Goal: Transaction & Acquisition: Purchase product/service

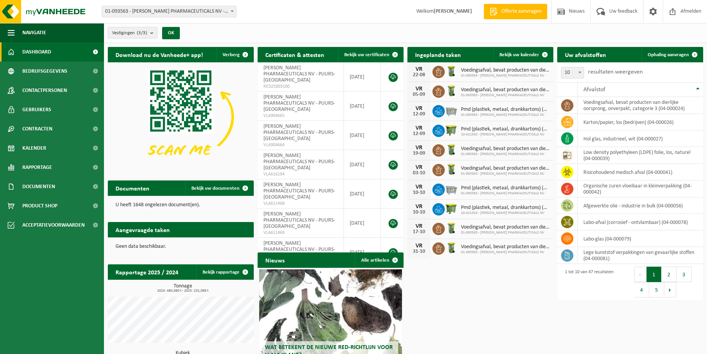
click at [36, 206] on span "Product Shop" at bounding box center [39, 206] width 35 height 19
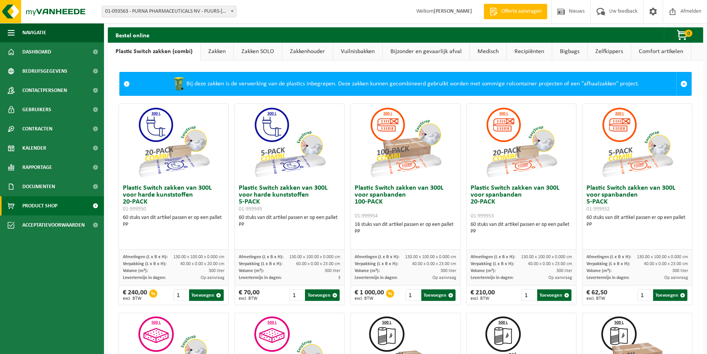
click at [211, 49] on link "Zakken" at bounding box center [217, 52] width 33 height 18
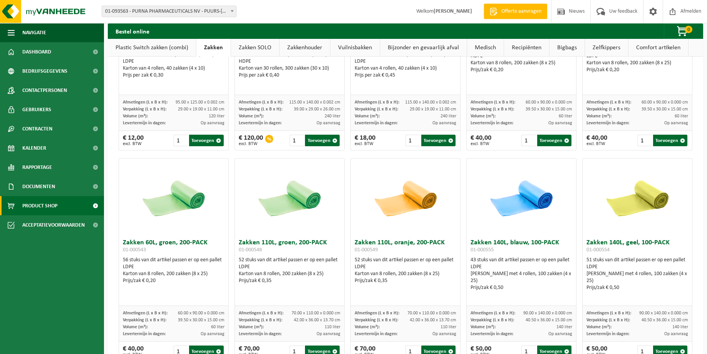
scroll to position [825, 0]
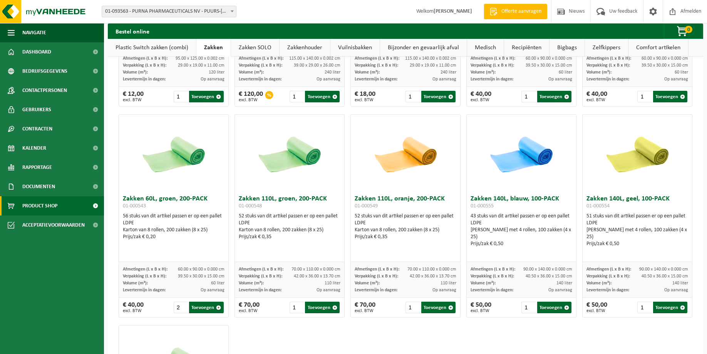
click at [185, 311] on input "2" at bounding box center [181, 308] width 15 height 12
click at [185, 311] on input "3" at bounding box center [181, 308] width 15 height 12
click at [185, 311] on input "4" at bounding box center [181, 308] width 15 height 12
click at [208, 311] on button "Toevoegen" at bounding box center [206, 308] width 34 height 12
type input "1"
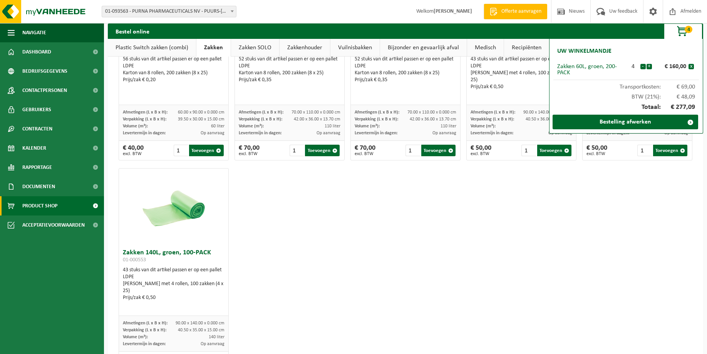
scroll to position [1021, 0]
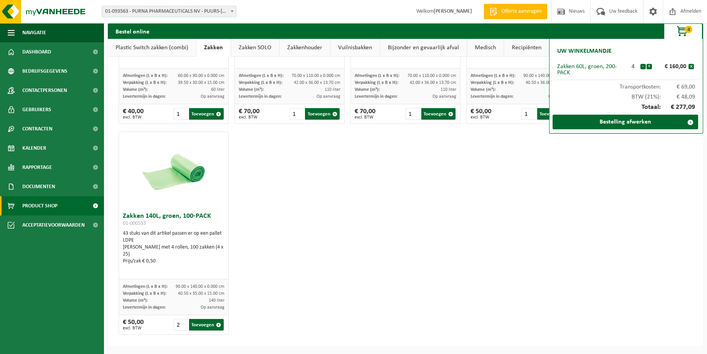
click at [181, 328] on input "2" at bounding box center [181, 325] width 15 height 12
click at [181, 328] on input "3" at bounding box center [181, 325] width 15 height 12
click at [181, 328] on input "4" at bounding box center [181, 325] width 15 height 12
click at [207, 331] on button "Toevoegen" at bounding box center [206, 325] width 34 height 12
type input "1"
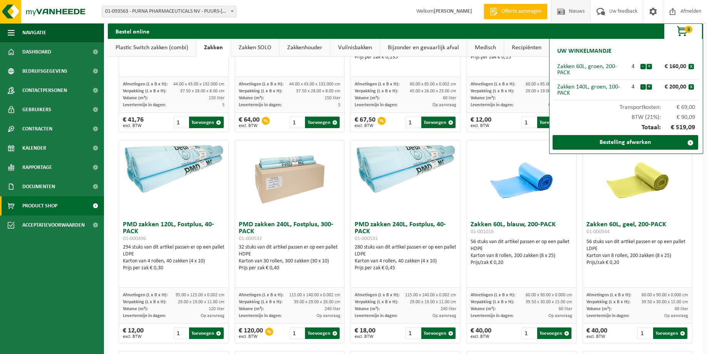
scroll to position [470, 0]
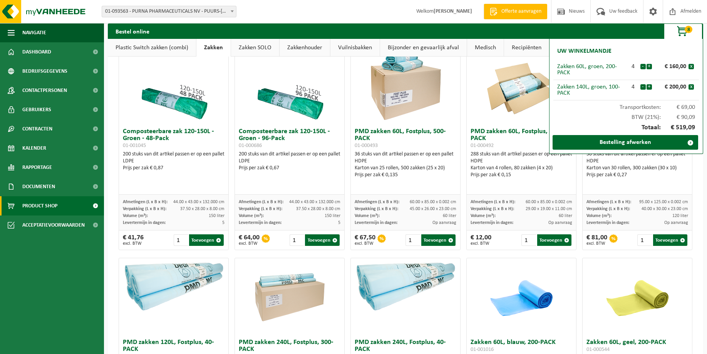
click at [366, 11] on div "Vestiging: 01-093563 - PURNA PHARMACEUTICALS NV - PUURS-SINT-AMANDS 10-421543 -…" at bounding box center [353, 12] width 707 height 24
click at [35, 188] on span "Documenten" at bounding box center [38, 186] width 33 height 19
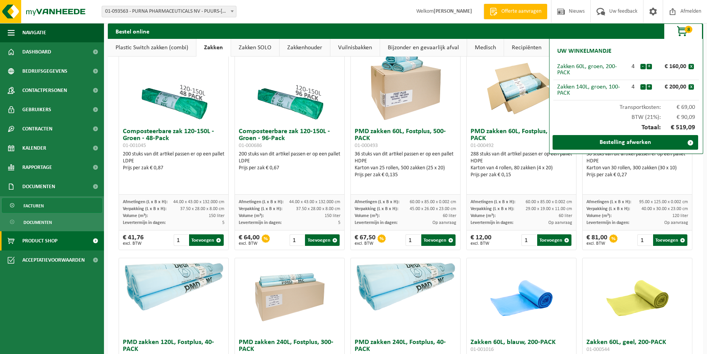
click at [38, 212] on span "Facturen" at bounding box center [34, 206] width 20 height 15
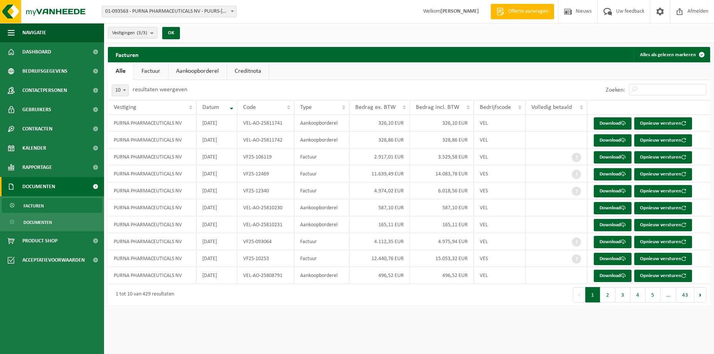
click at [207, 73] on link "Aankoopborderel" at bounding box center [197, 71] width 58 height 18
click at [605, 124] on link "Download" at bounding box center [613, 124] width 38 height 12
click at [617, 142] on link "Download" at bounding box center [613, 140] width 38 height 12
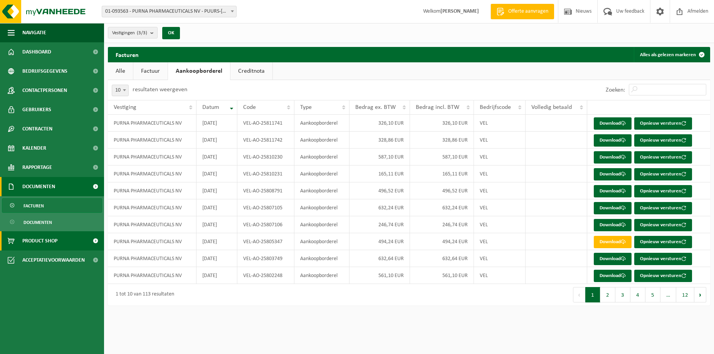
click at [38, 243] on span "Product Shop" at bounding box center [39, 241] width 35 height 19
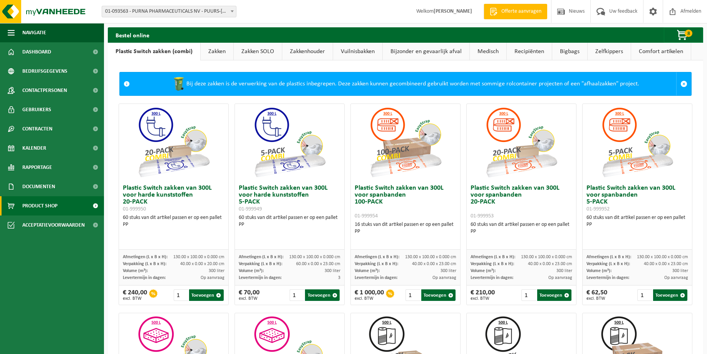
click at [213, 47] on link "Zakken" at bounding box center [217, 52] width 33 height 18
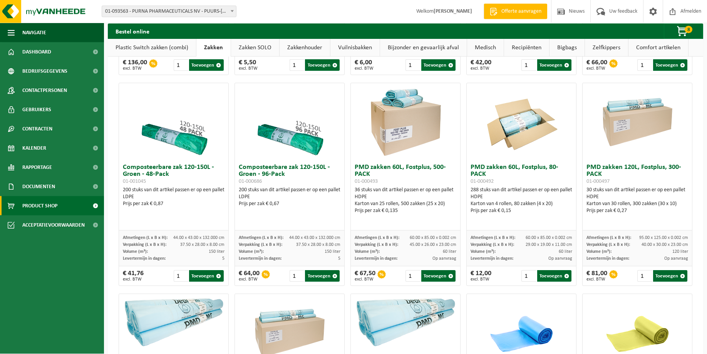
scroll to position [432, 0]
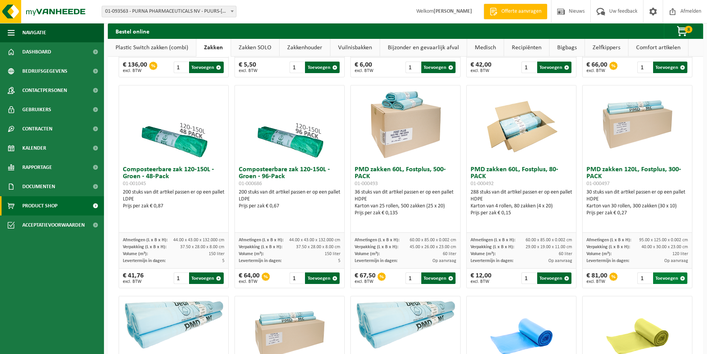
click at [659, 283] on button "Toevoegen" at bounding box center [671, 279] width 34 height 12
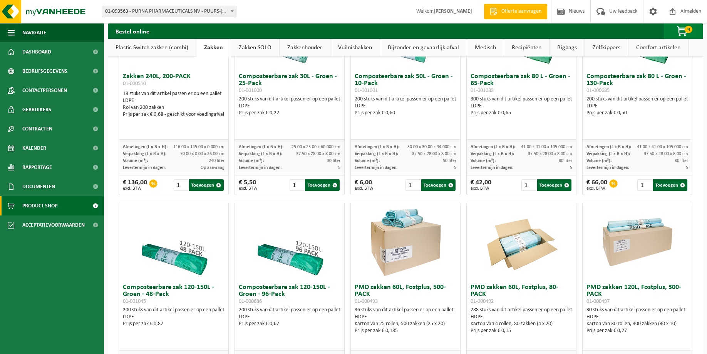
click at [681, 35] on span "button" at bounding box center [683, 31] width 39 height 15
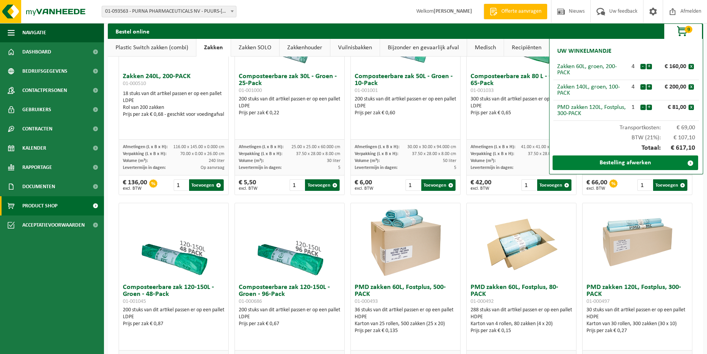
click at [618, 164] on link "Bestelling afwerken" at bounding box center [626, 163] width 146 height 15
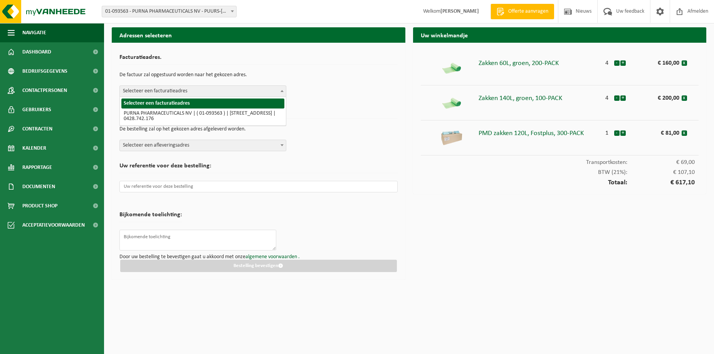
click at [236, 88] on span "Selecteer een facturatieadres" at bounding box center [203, 91] width 166 height 11
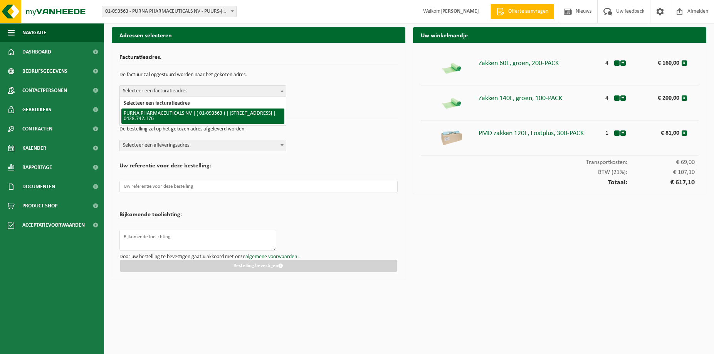
select select "12983"
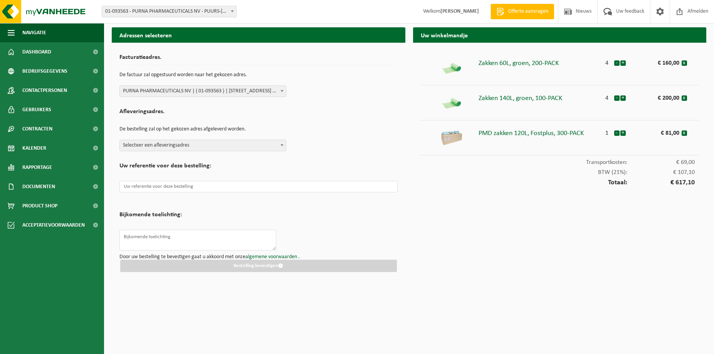
click at [175, 146] on span "Selecteer een afleveringsadres" at bounding box center [203, 145] width 166 height 11
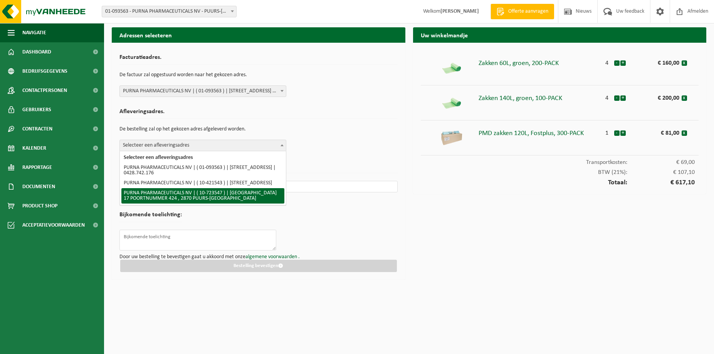
select select "12993"
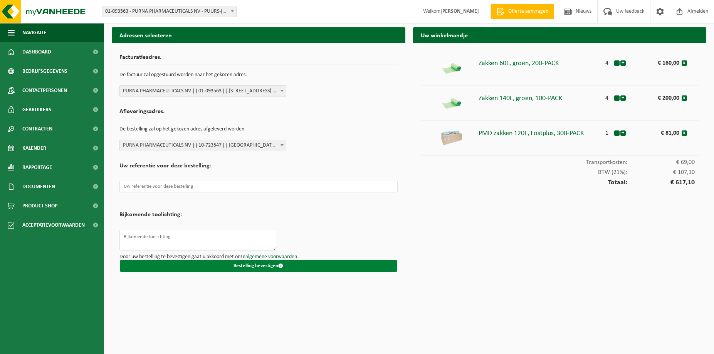
click at [315, 266] on button "Bestelling bevestigen" at bounding box center [258, 266] width 277 height 12
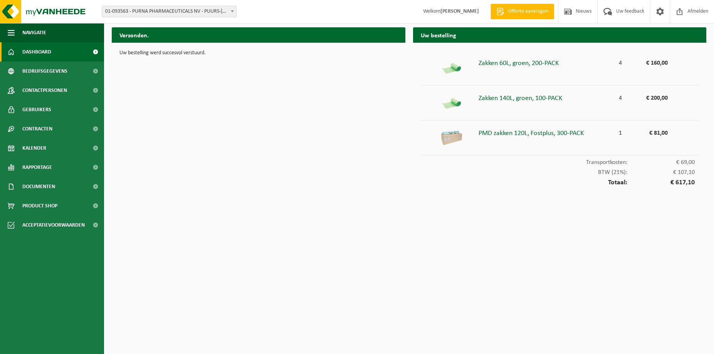
click at [47, 48] on span "Dashboard" at bounding box center [36, 51] width 29 height 19
